Goal: Task Accomplishment & Management: Use online tool/utility

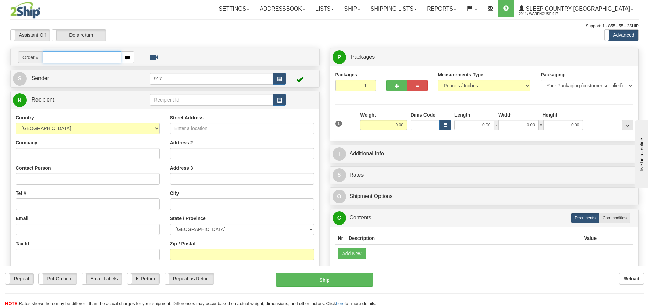
click at [66, 60] on input "text" at bounding box center [82, 57] width 78 height 12
type input "9000I064561"
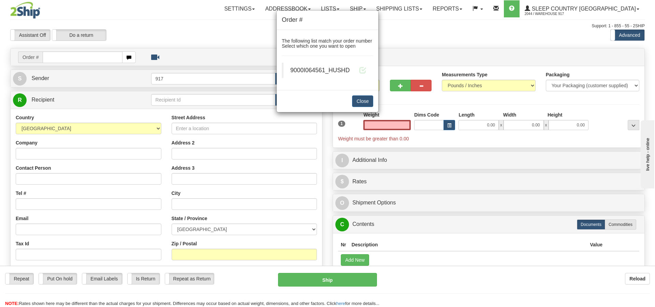
type input "0.00"
click at [312, 70] on span "9000I064561_HUSHD" at bounding box center [319, 70] width 59 height 7
click at [362, 72] on span at bounding box center [362, 69] width 7 height 7
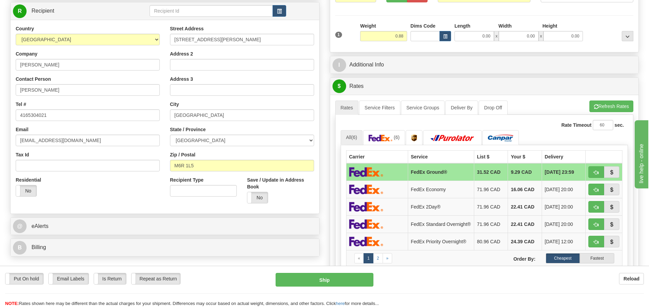
scroll to position [34, 0]
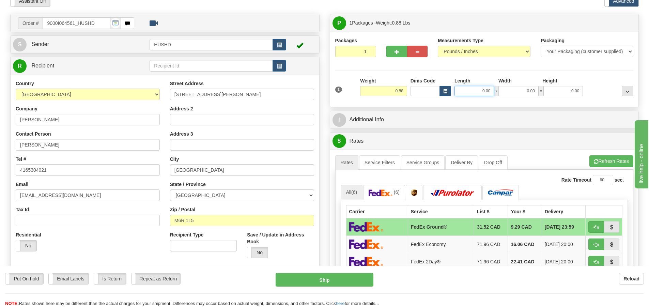
click at [470, 92] on input "0.00" at bounding box center [475, 91] width 40 height 10
type input "9.00"
click at [522, 90] on input "0.00" at bounding box center [519, 91] width 40 height 10
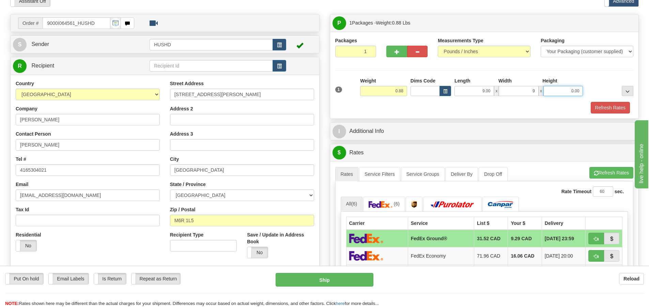
type input "9.00"
click at [568, 91] on input "0.00" at bounding box center [564, 91] width 40 height 10
type input "2.00"
click at [568, 108] on div "Refresh Rates" at bounding box center [485, 108] width 302 height 12
click at [605, 107] on button "Refresh Rates" at bounding box center [610, 108] width 39 height 12
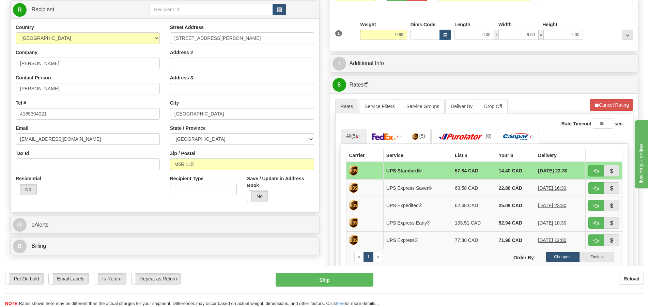
scroll to position [102, 0]
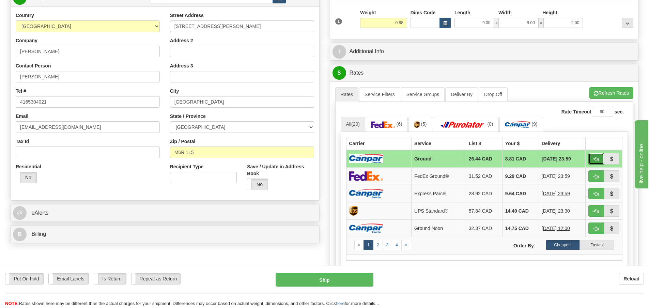
click at [596, 158] on span "button" at bounding box center [596, 159] width 5 height 4
type input "1"
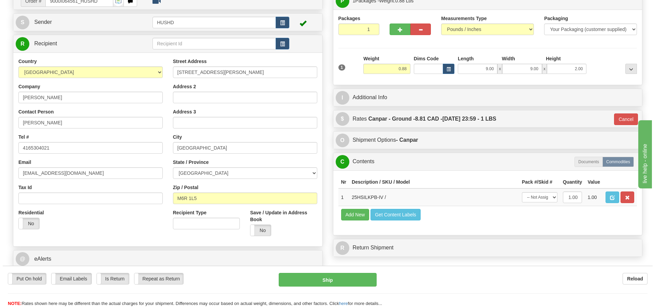
scroll to position [68, 0]
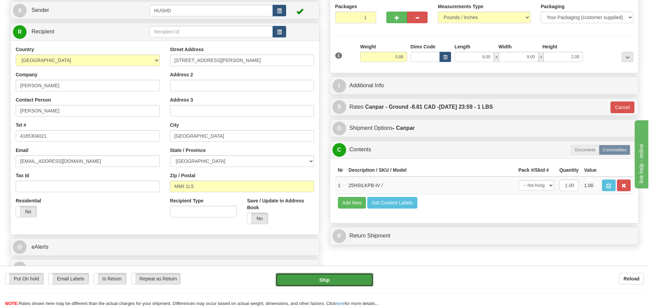
click at [349, 275] on button "Ship" at bounding box center [325, 280] width 98 height 14
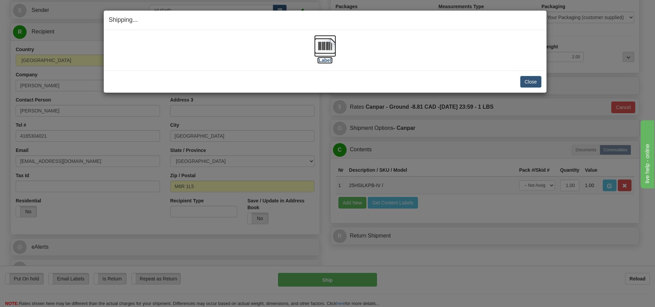
click at [324, 47] on img at bounding box center [325, 46] width 22 height 22
click at [528, 82] on button "Close" at bounding box center [530, 82] width 21 height 12
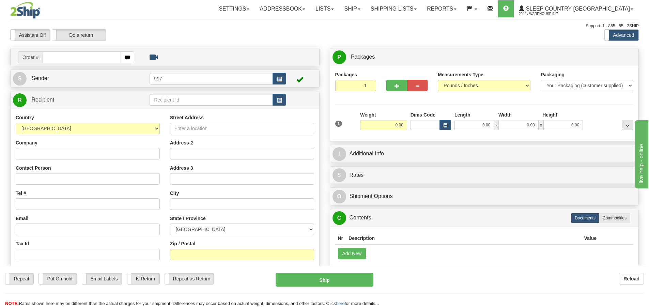
click at [52, 61] on input "text" at bounding box center [82, 57] width 78 height 12
type input "9002I062915"
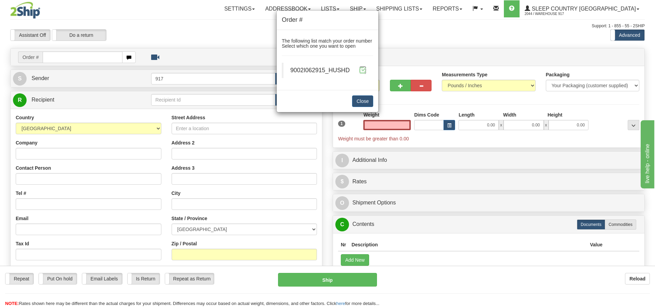
type input "0.00"
click at [363, 69] on span at bounding box center [362, 69] width 7 height 7
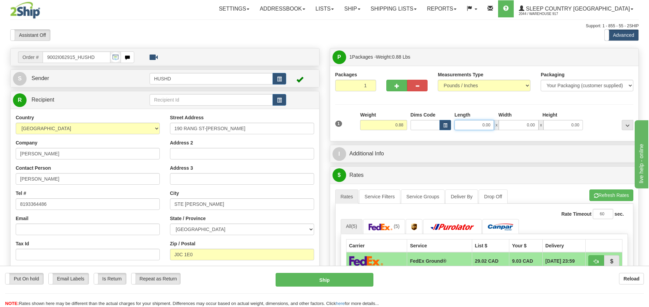
click at [464, 127] on input "0.00" at bounding box center [475, 125] width 40 height 10
type input "9.00"
click at [521, 125] on input "0.00" at bounding box center [519, 125] width 40 height 10
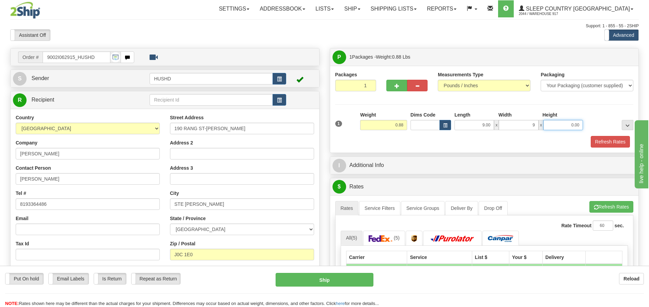
type input "9.00"
click at [570, 126] on input "0.00" at bounding box center [564, 125] width 40 height 10
type input "2.00"
click at [597, 105] on div "Packages 1 1 Measurements Type" at bounding box center [484, 109] width 299 height 76
click at [607, 145] on button "Refresh Rates" at bounding box center [610, 142] width 39 height 12
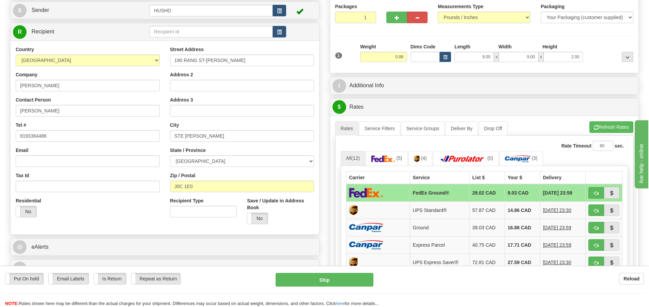
scroll to position [102, 0]
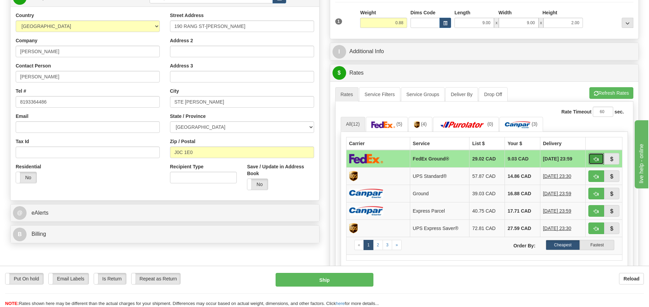
click at [598, 164] on button "button" at bounding box center [597, 159] width 16 height 12
type input "92"
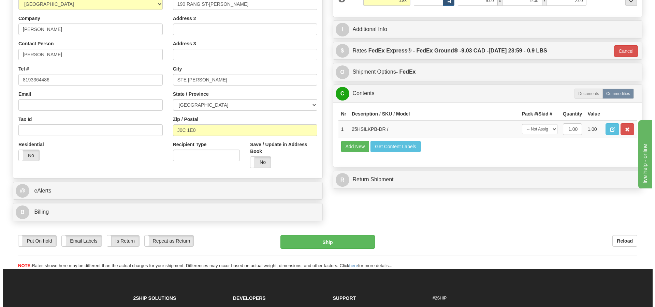
scroll to position [136, 0]
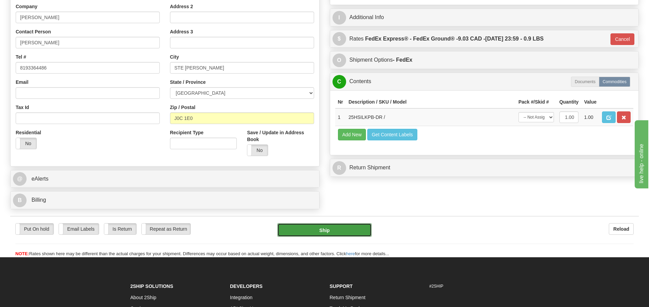
click at [336, 227] on button "Ship" at bounding box center [325, 230] width 94 height 14
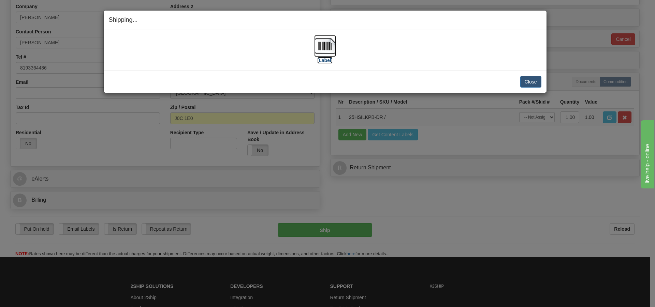
click at [325, 45] on img at bounding box center [325, 46] width 22 height 22
click at [531, 82] on button "Close" at bounding box center [530, 82] width 21 height 12
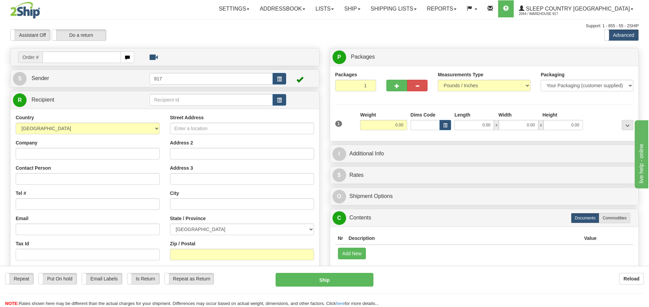
click at [85, 58] on input "text" at bounding box center [82, 57] width 78 height 12
type input "9008I061850"
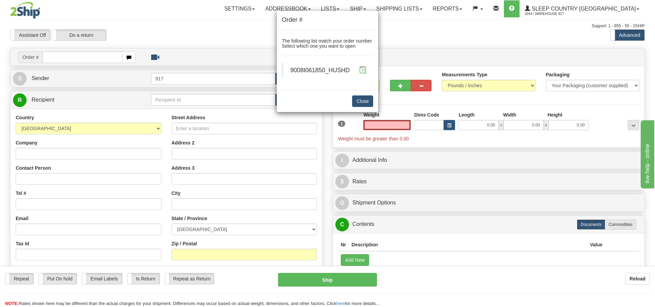
type input "0.00"
click at [365, 70] on span at bounding box center [362, 69] width 7 height 7
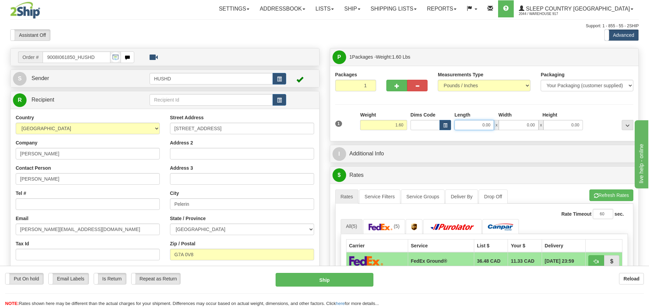
click at [472, 128] on input "0.00" at bounding box center [475, 125] width 40 height 10
type input "9.00"
click at [518, 126] on input "0.00" at bounding box center [519, 125] width 40 height 10
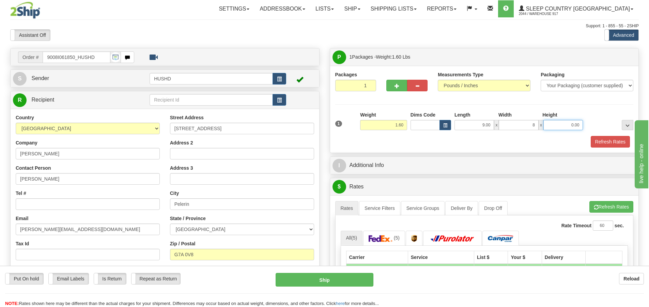
type input "8.00"
click at [557, 125] on input "0.00" at bounding box center [564, 125] width 40 height 10
type input "3.00"
click at [615, 118] on div at bounding box center [610, 120] width 50 height 19
click at [610, 141] on button "Refresh Rates" at bounding box center [610, 142] width 39 height 12
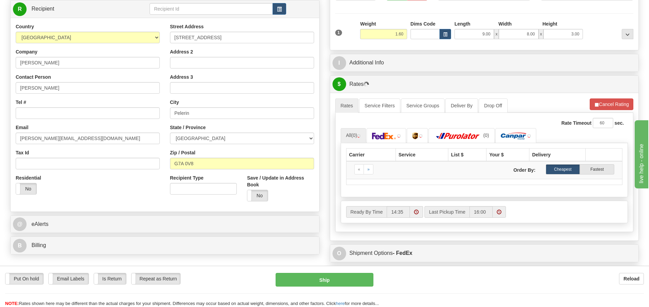
scroll to position [102, 0]
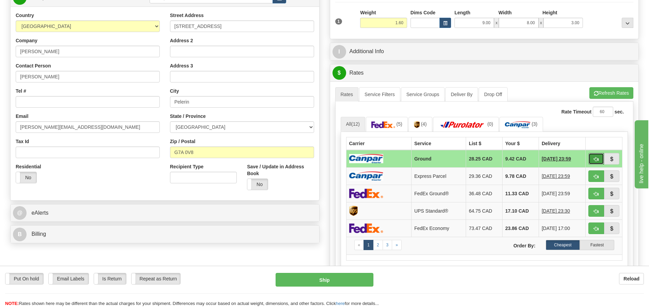
click at [594, 158] on span "button" at bounding box center [596, 159] width 5 height 4
type input "1"
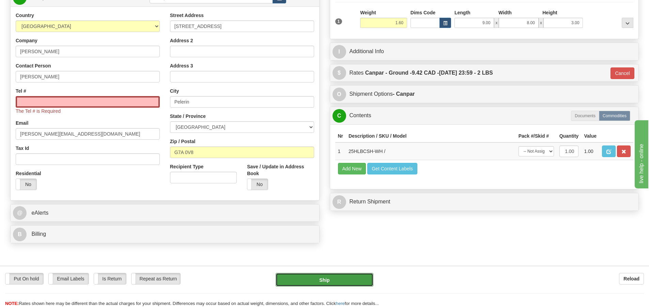
click at [342, 274] on button "Ship" at bounding box center [325, 280] width 98 height 14
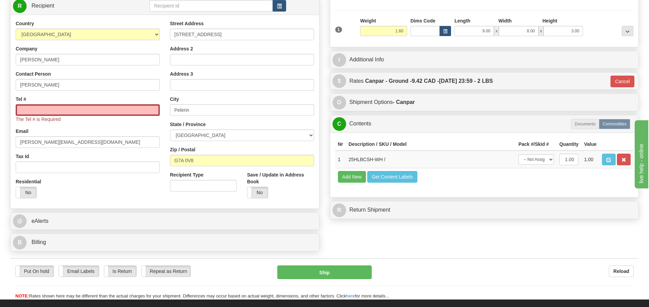
scroll to position [34, 0]
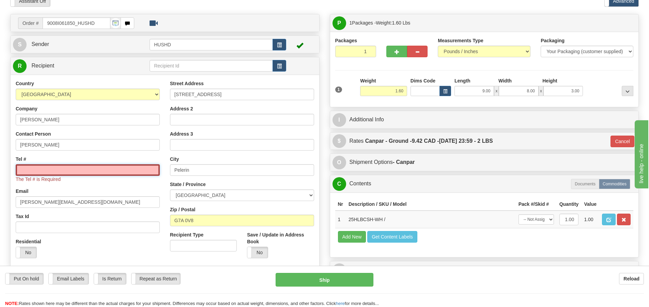
click at [107, 175] on input "Tel #" at bounding box center [88, 170] width 144 height 12
click at [109, 186] on div "Country AFGHANISTAN ALAND ISLANDS ALBANIA ALGERIA AMERICAN SAMOA ANDORRA ANGOLA…" at bounding box center [88, 171] width 154 height 183
click at [94, 169] on input "Tel #" at bounding box center [88, 170] width 144 height 12
click at [108, 190] on div "Email catherine.laroche273@gmail.com" at bounding box center [88, 198] width 144 height 20
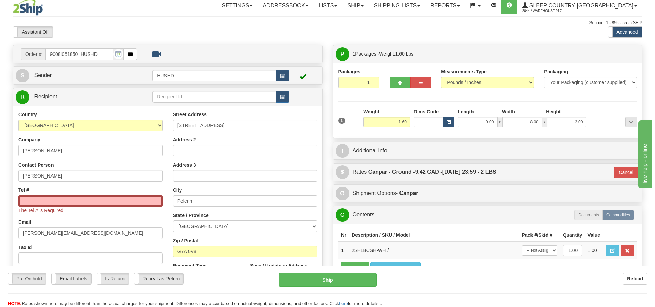
scroll to position [0, 0]
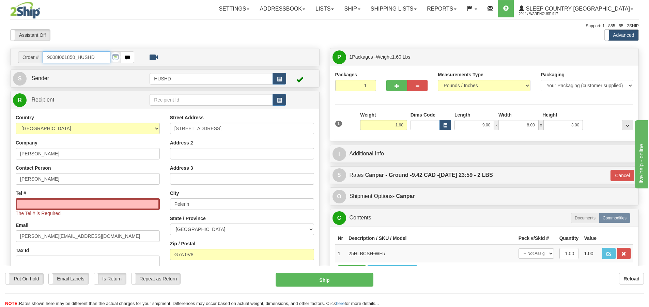
drag, startPoint x: 74, startPoint y: 57, endPoint x: 42, endPoint y: 57, distance: 31.7
click at [42, 57] on div "Order # 9008I061850_HUSHD" at bounding box center [76, 57] width 116 height 12
drag, startPoint x: 23, startPoint y: 200, endPoint x: 27, endPoint y: 203, distance: 4.6
click at [24, 200] on input "Tel #" at bounding box center [88, 204] width 144 height 12
click at [28, 203] on input "Tel #" at bounding box center [88, 204] width 144 height 12
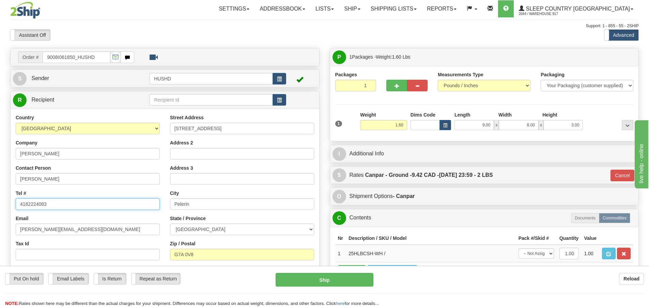
type input "4182224083"
click at [45, 216] on div "Email catherine.laroche273@gmail.com" at bounding box center [88, 225] width 144 height 20
click at [340, 279] on button "Ship" at bounding box center [325, 280] width 98 height 14
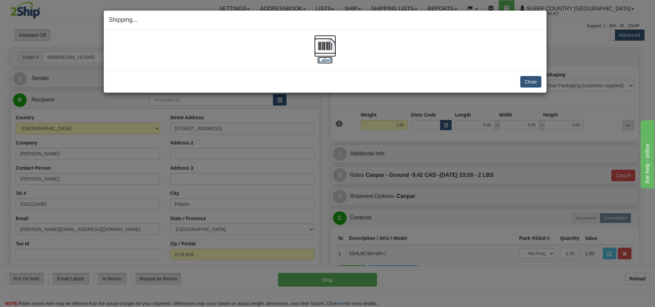
click at [316, 46] on img at bounding box center [325, 46] width 22 height 22
click at [528, 84] on button "Close" at bounding box center [530, 82] width 21 height 12
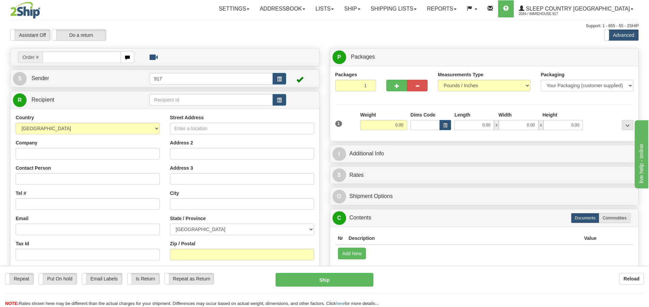
click at [83, 55] on input "text" at bounding box center [82, 57] width 78 height 12
type input "9000I061404"
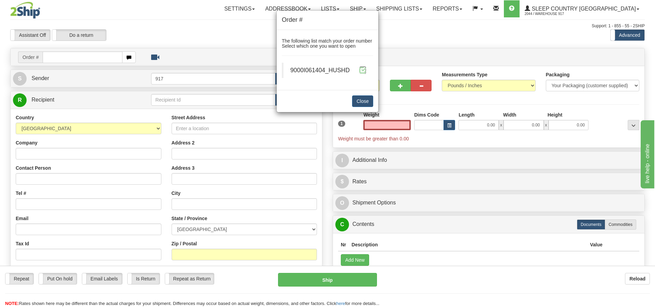
type input "0.00"
click at [359, 70] on span at bounding box center [362, 69] width 7 height 7
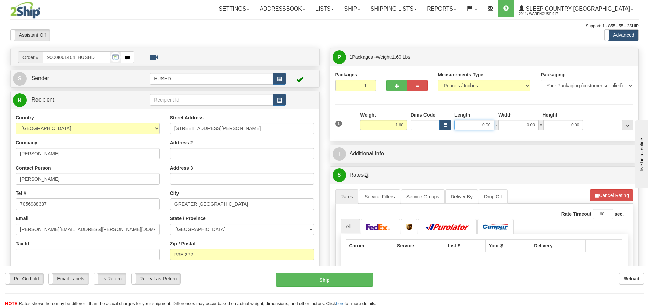
click at [478, 124] on input "0.00" at bounding box center [475, 125] width 40 height 10
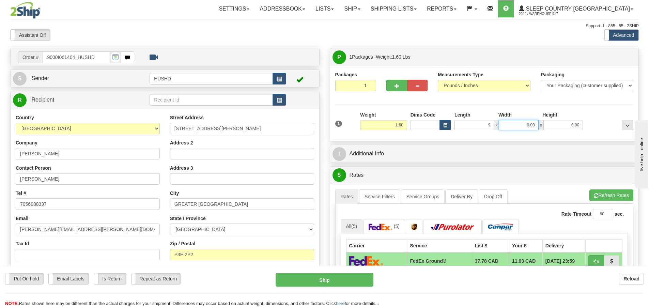
type input "9.00"
click at [527, 125] on input "0.00" at bounding box center [519, 125] width 40 height 10
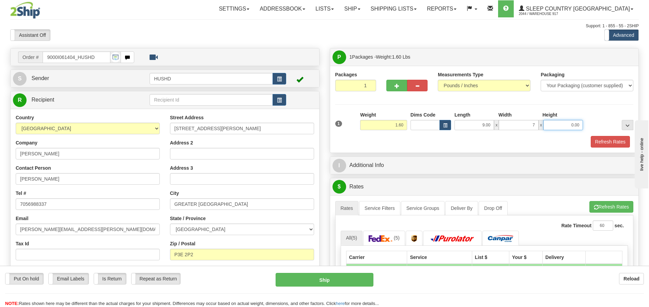
type input "7.00"
click at [554, 123] on input "0.00" at bounding box center [564, 125] width 40 height 10
type input "4.00"
click at [610, 143] on button "Refresh Rates" at bounding box center [610, 142] width 39 height 12
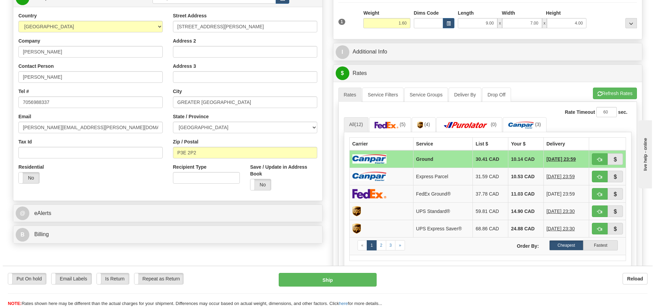
scroll to position [102, 0]
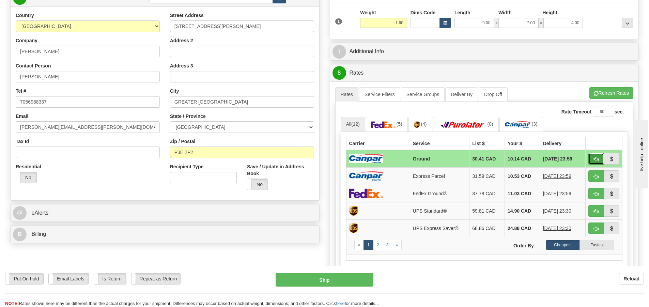
click at [595, 160] on span "button" at bounding box center [596, 159] width 5 height 4
type input "1"
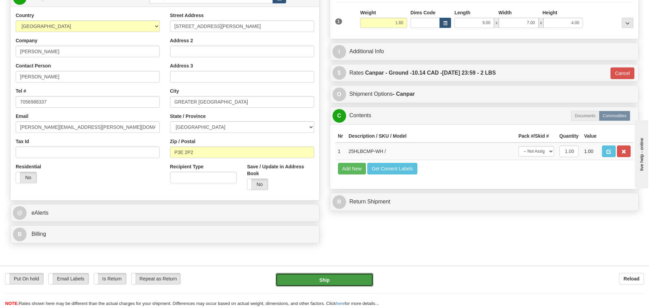
click at [356, 279] on button "Ship" at bounding box center [325, 280] width 98 height 14
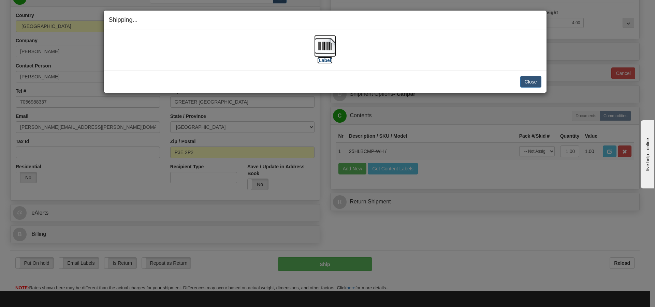
click at [327, 40] on img at bounding box center [325, 46] width 22 height 22
click at [527, 83] on button "Close" at bounding box center [530, 82] width 21 height 12
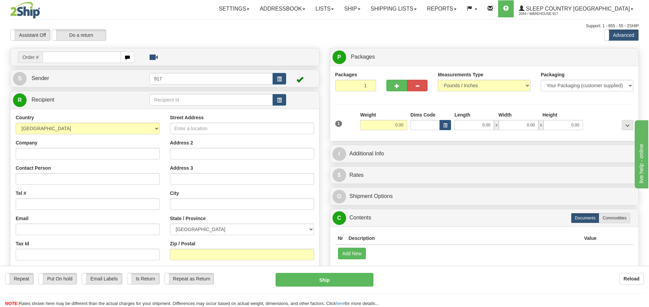
click at [71, 57] on input "text" at bounding box center [82, 57] width 78 height 12
type input "9000I059609"
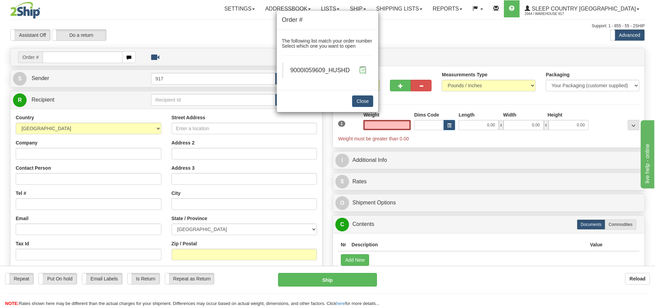
type input "0.00"
click at [361, 68] on span at bounding box center [362, 69] width 7 height 7
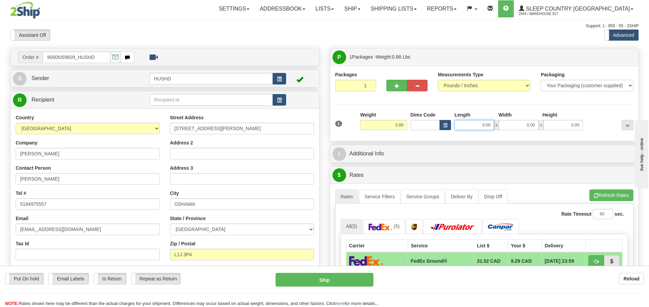
click at [475, 126] on input "0.00" at bounding box center [475, 125] width 40 height 10
type input "9.00"
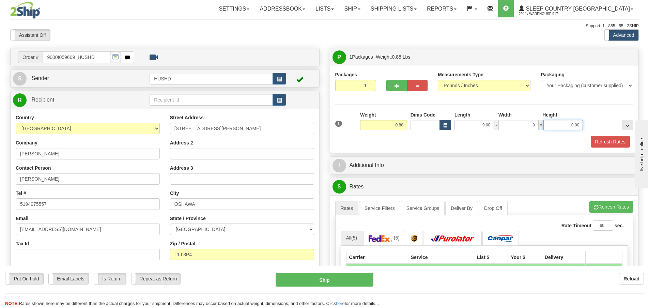
type input "9.00"
type input "2.00"
click at [607, 143] on button "Refresh Rates" at bounding box center [610, 142] width 39 height 12
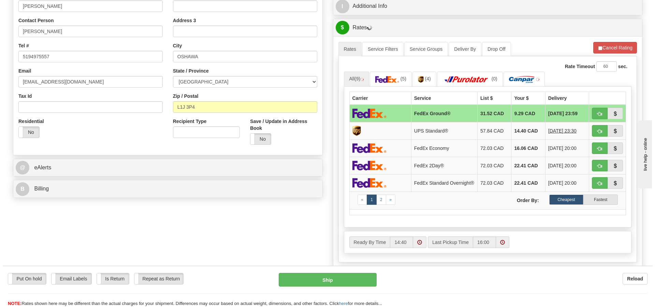
scroll to position [136, 0]
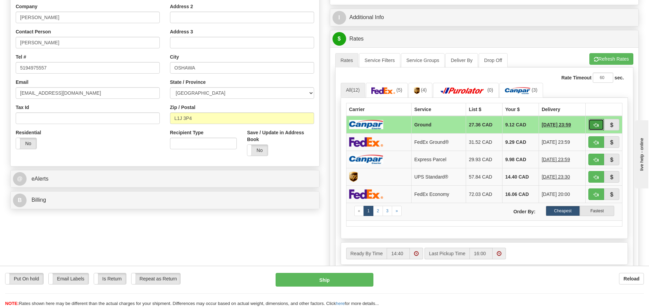
click at [595, 125] on span "button" at bounding box center [596, 125] width 5 height 4
type input "1"
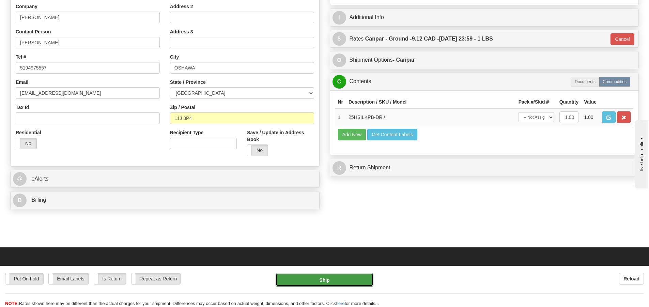
click at [354, 279] on button "Ship" at bounding box center [325, 280] width 98 height 14
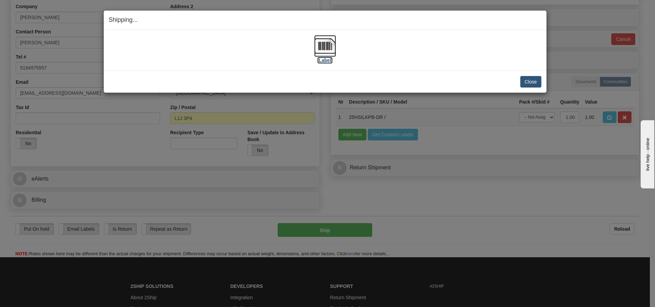
click at [320, 42] on img at bounding box center [325, 46] width 22 height 22
click at [528, 81] on button "Close" at bounding box center [530, 82] width 21 height 12
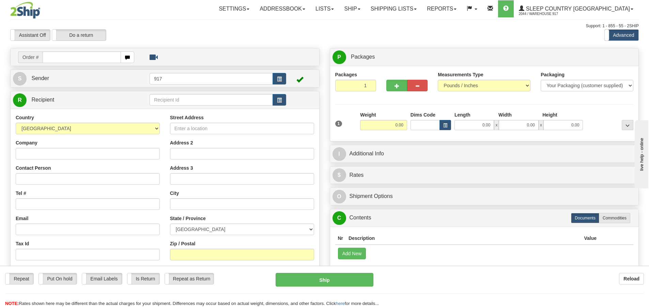
click at [73, 62] on input "text" at bounding box center [82, 57] width 78 height 12
type input "9000I060736"
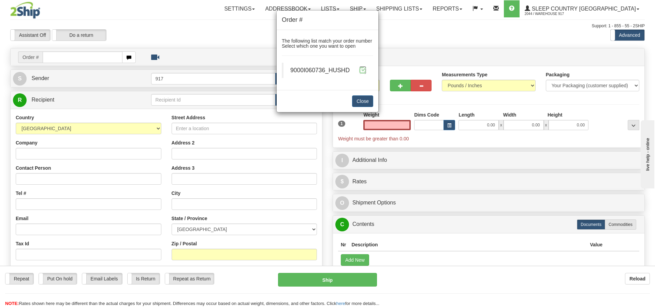
type input "0.00"
click at [364, 72] on span at bounding box center [362, 69] width 7 height 7
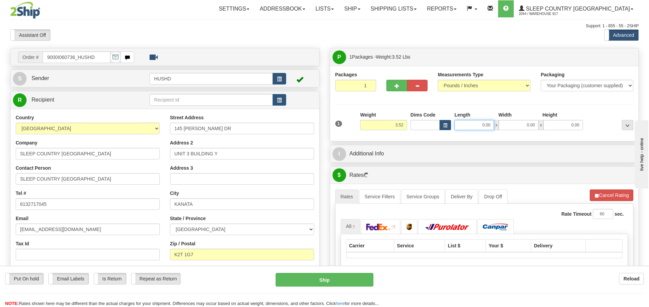
click at [472, 124] on input "0.00" at bounding box center [475, 125] width 40 height 10
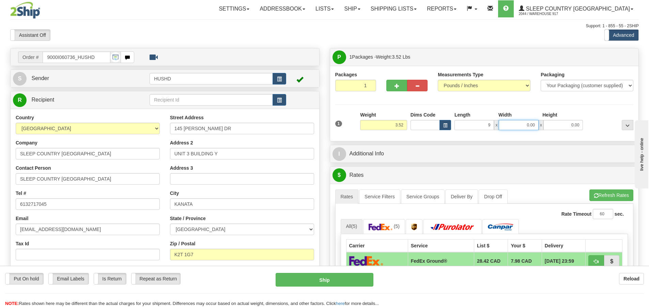
type input "9.00"
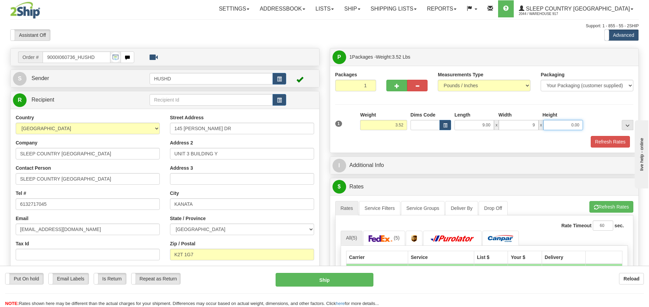
type input "9.00"
type input "6.00"
click at [358, 147] on div "Refresh Rates" at bounding box center [485, 142] width 302 height 12
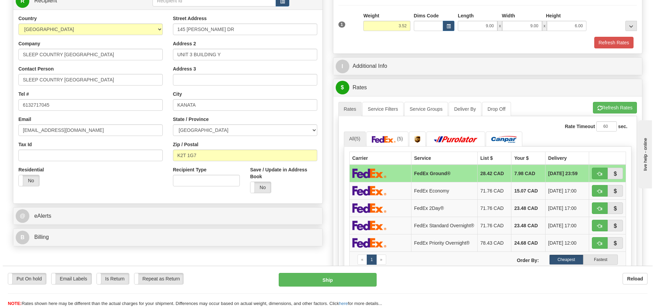
scroll to position [102, 0]
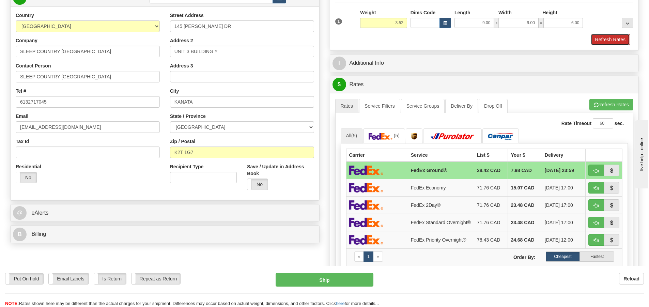
click at [611, 42] on button "Refresh Rates" at bounding box center [610, 40] width 39 height 12
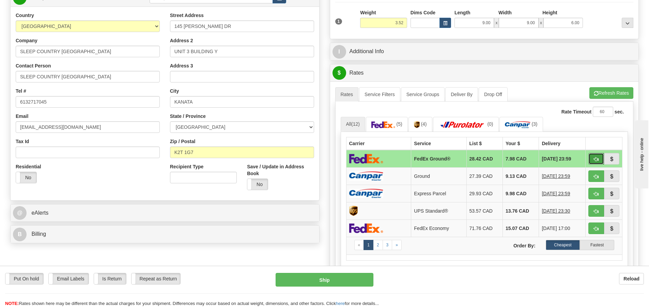
click at [595, 160] on span "button" at bounding box center [596, 159] width 5 height 4
type input "92"
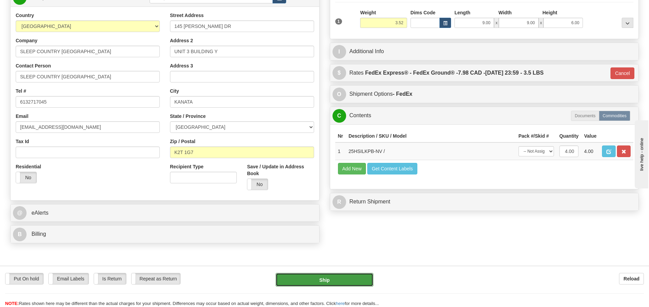
click at [338, 278] on button "Ship" at bounding box center [325, 280] width 98 height 14
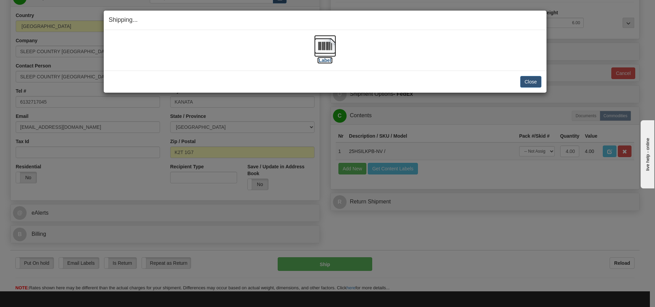
click at [323, 47] on img at bounding box center [325, 46] width 22 height 22
click at [529, 79] on button "Close" at bounding box center [530, 82] width 21 height 12
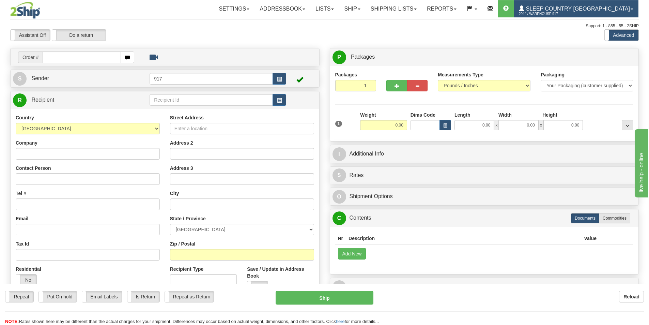
click link "Sleep Country [GEOGRAPHIC_DATA] 2044 / Warehouse 917"
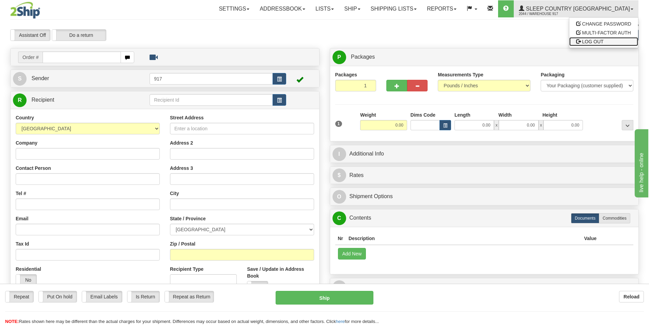
click link "LOG OUT"
